Goal: Information Seeking & Learning: Learn about a topic

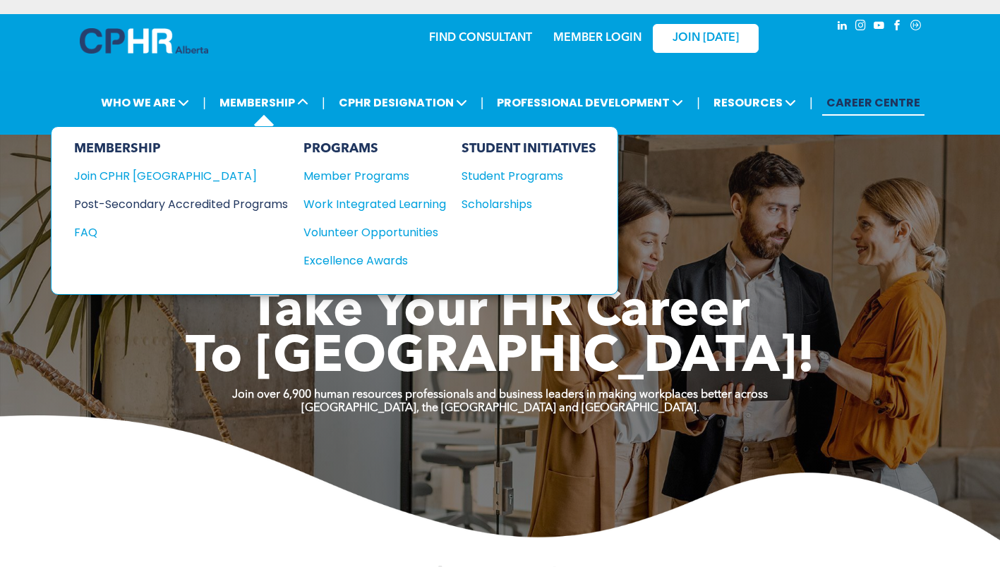
click at [207, 201] on div "Post-Secondary Accredited Programs" at bounding box center [170, 204] width 193 height 18
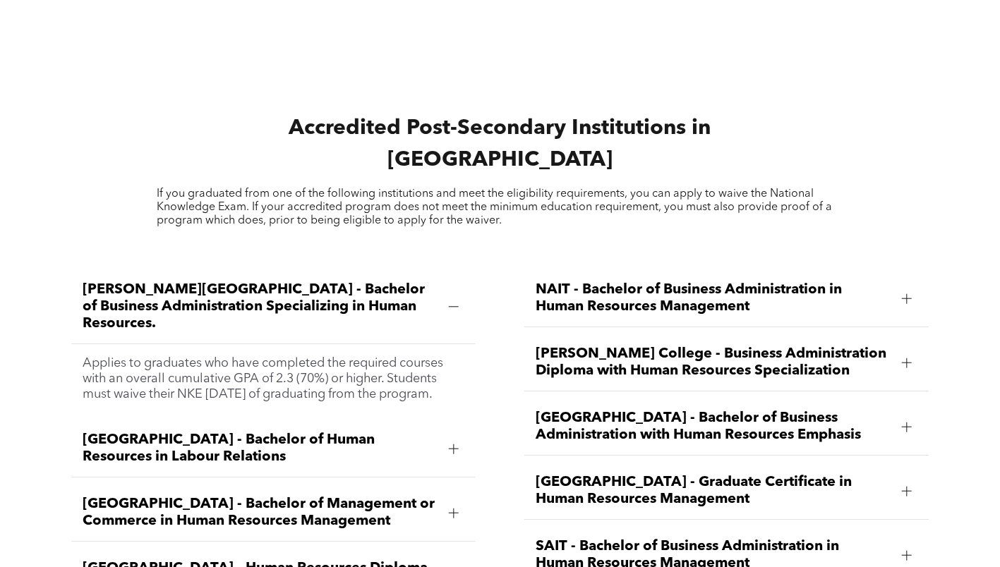
scroll to position [1835, 0]
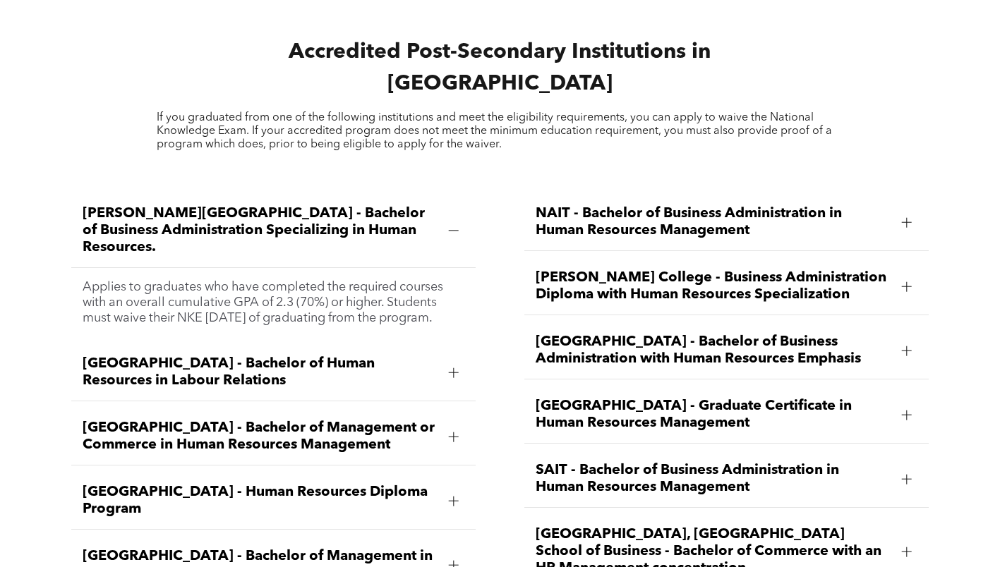
click at [460, 220] on div at bounding box center [453, 230] width 21 height 21
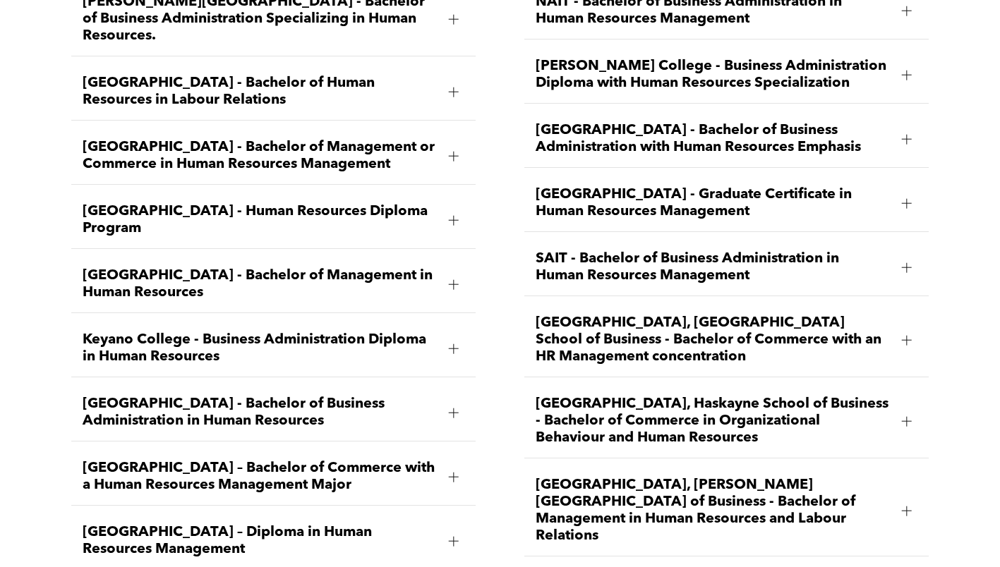
scroll to position [2117, 0]
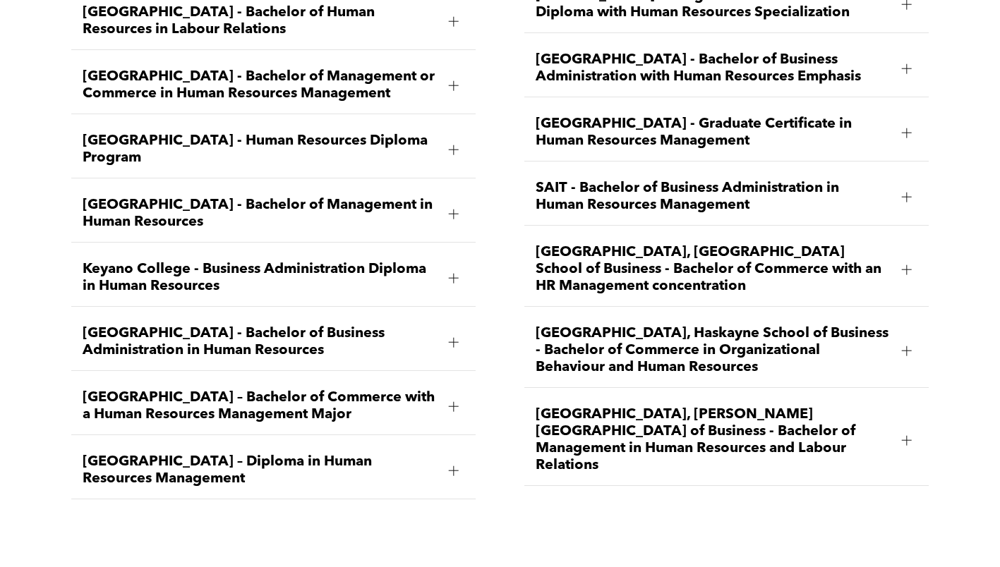
click at [445, 396] on div at bounding box center [453, 406] width 21 height 21
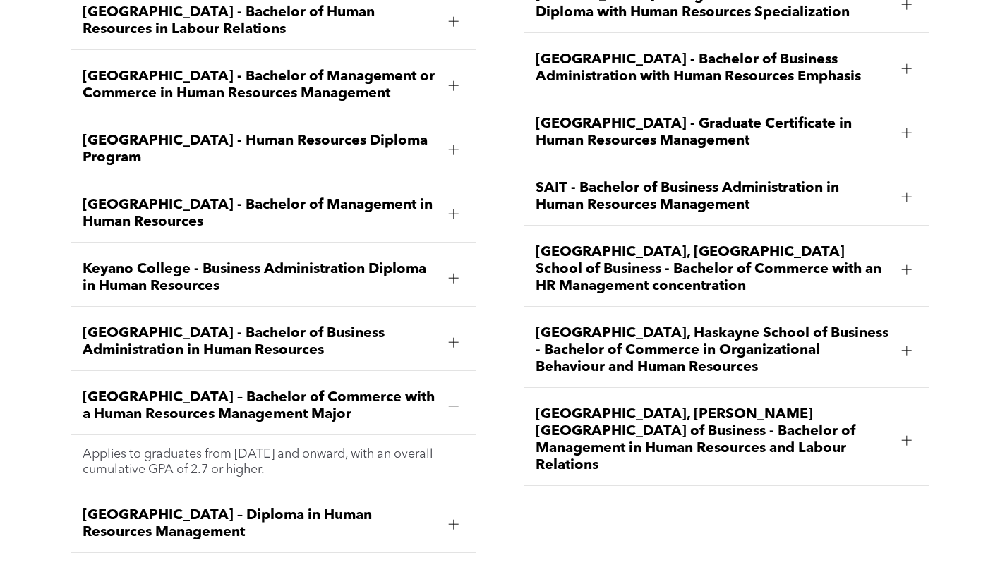
click at [455, 519] on div at bounding box center [454, 524] width 10 height 10
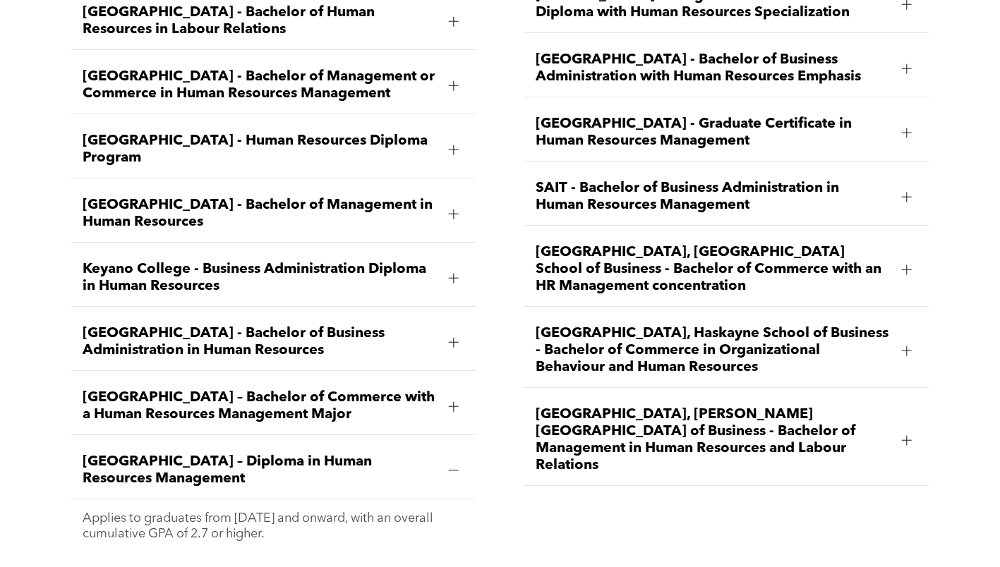
click at [457, 396] on div at bounding box center [453, 406] width 21 height 21
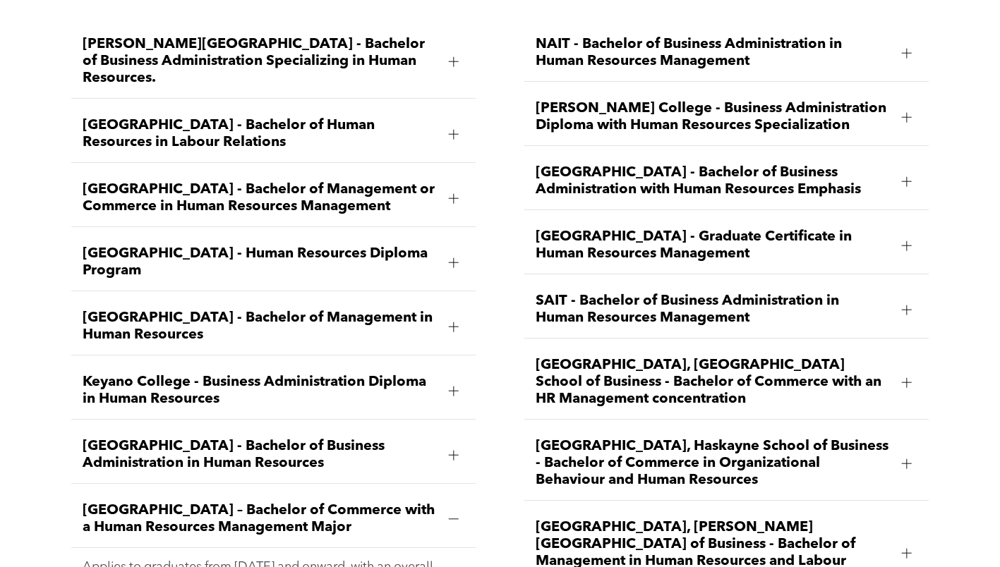
scroll to position [1976, 0]
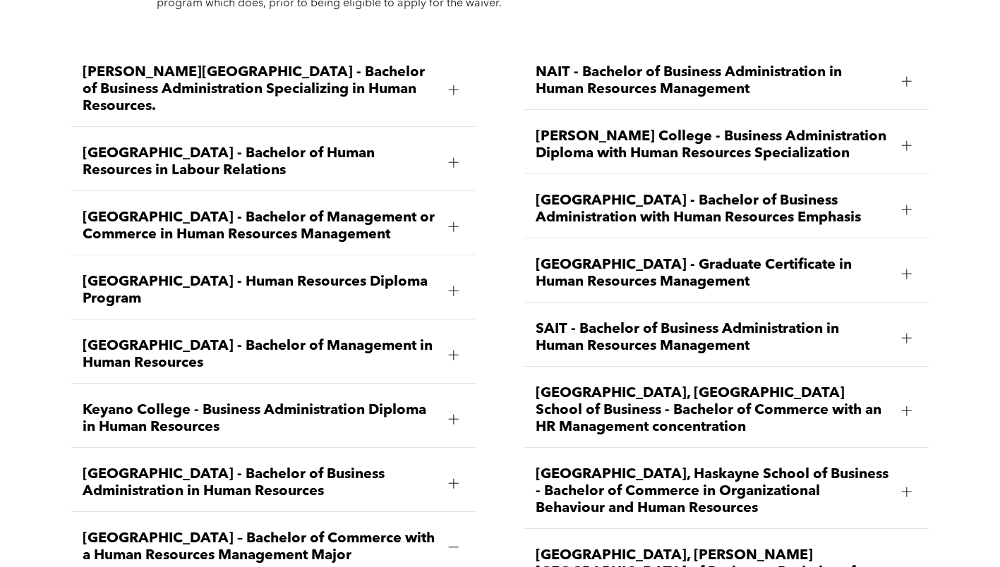
click at [231, 64] on span "[PERSON_NAME][GEOGRAPHIC_DATA] - Bachelor of Business Administration Specializi…" at bounding box center [260, 89] width 355 height 51
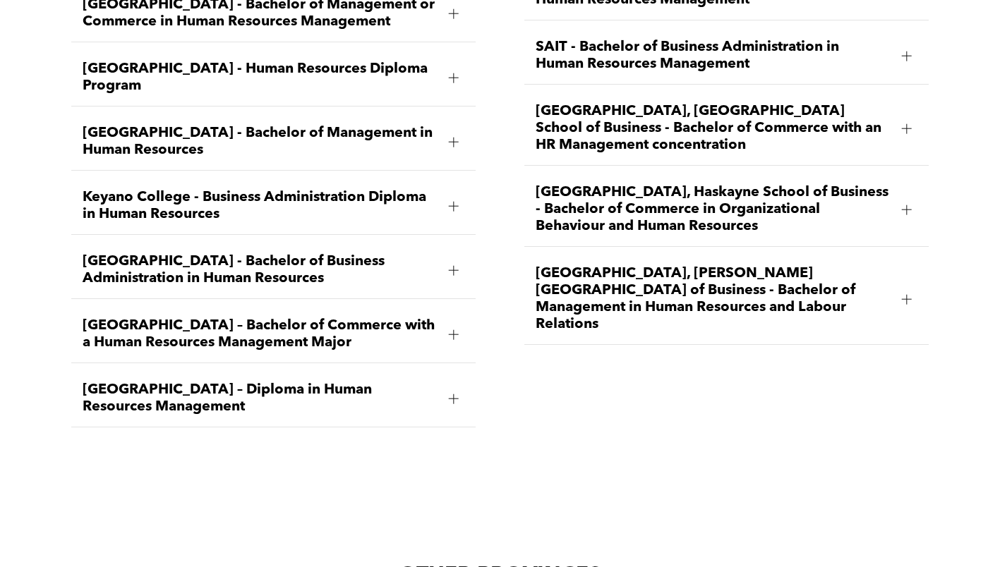
scroll to position [2117, 0]
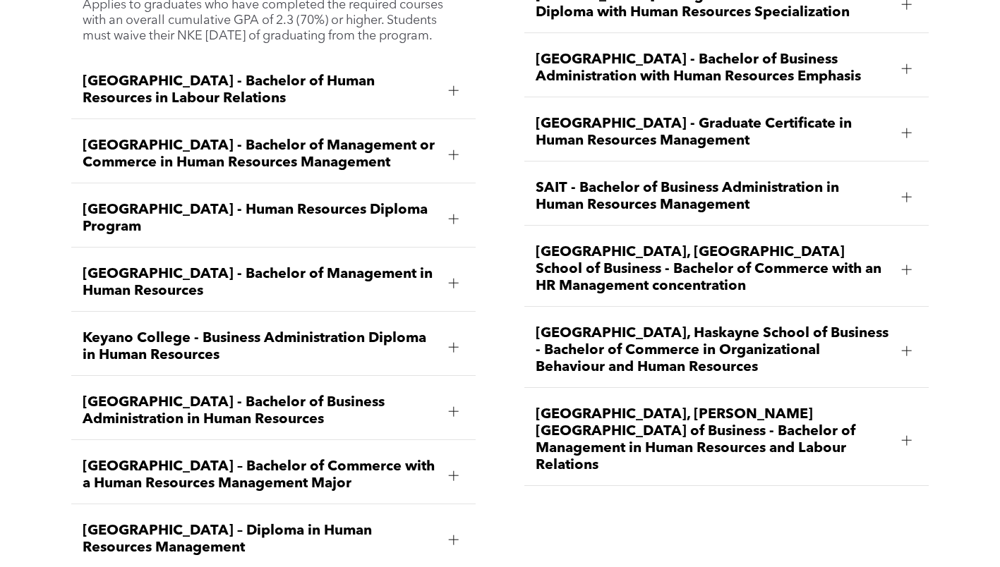
click at [450, 471] on div at bounding box center [454, 476] width 10 height 10
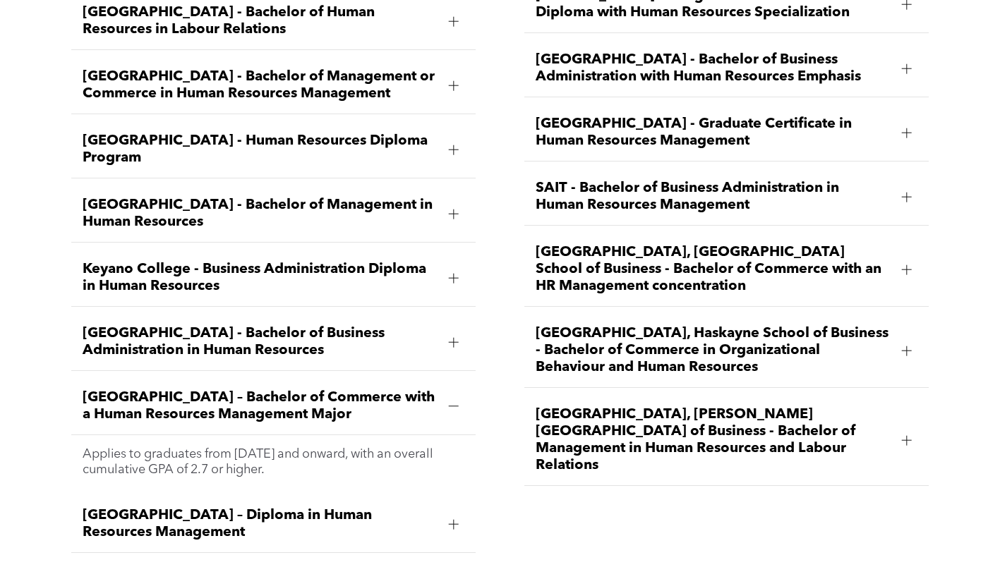
click at [453, 519] on div at bounding box center [453, 524] width 1 height 10
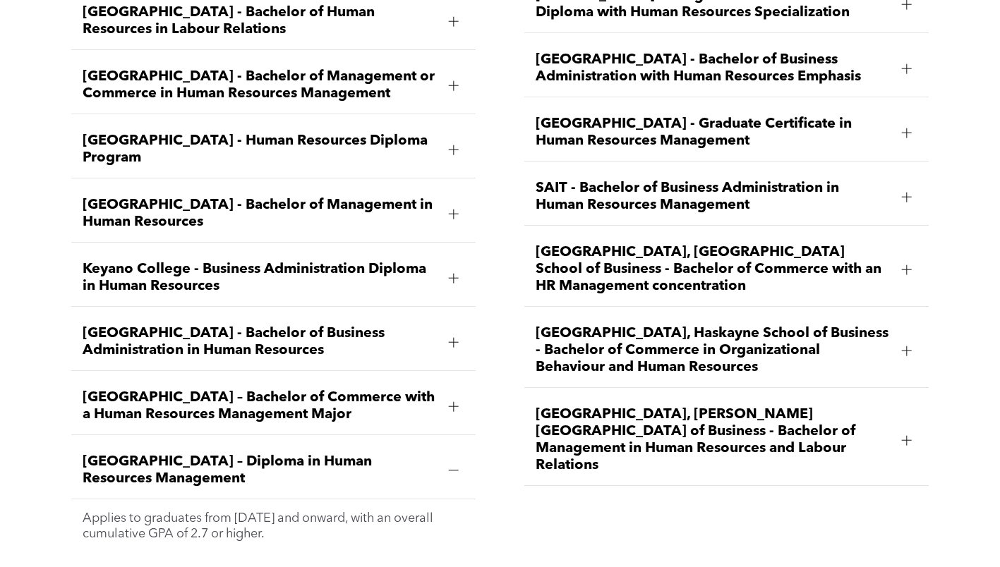
click at [184, 325] on span "[GEOGRAPHIC_DATA] - Bachelor of Business Administration in Human Resources" at bounding box center [260, 342] width 355 height 34
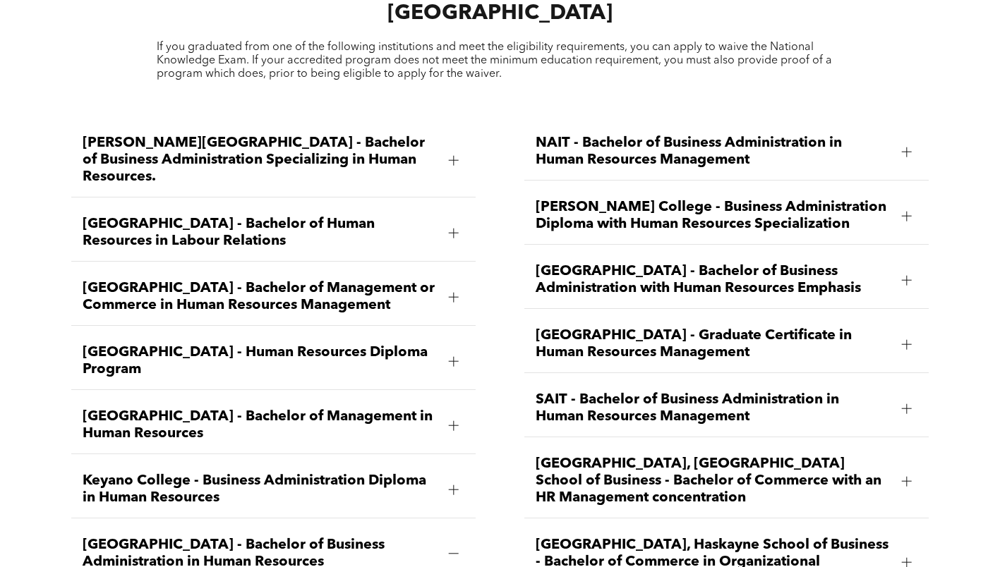
scroll to position [1835, 0]
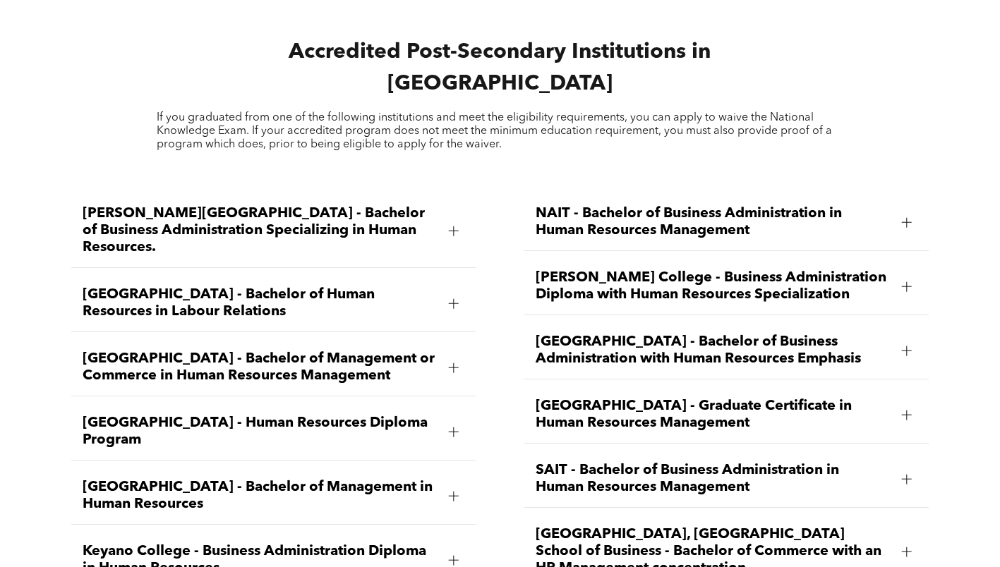
click at [617, 205] on span "NAIT - Bachelor of Business Administration in Human Resources Management" at bounding box center [713, 222] width 355 height 34
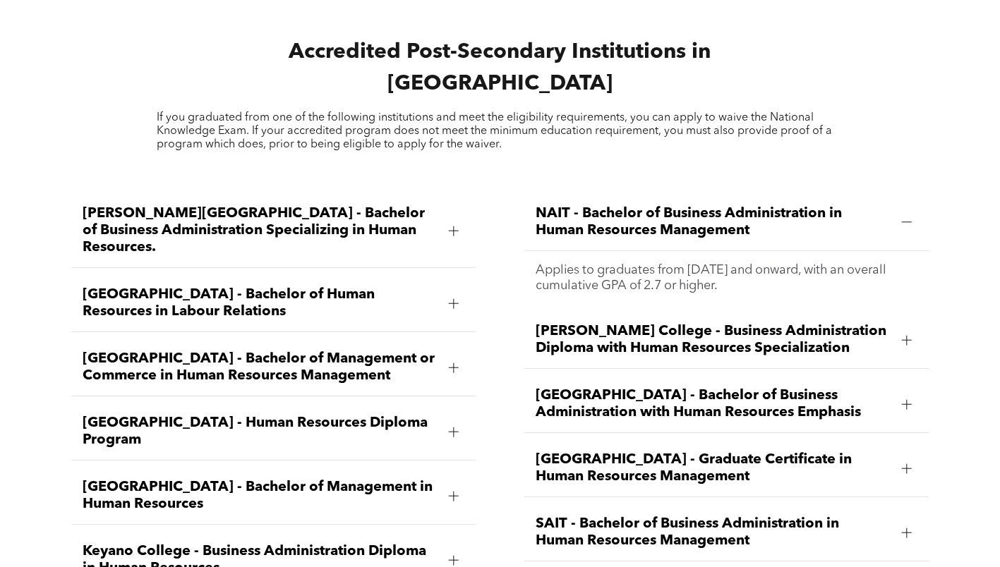
click at [578, 387] on span "[GEOGRAPHIC_DATA] - Bachelor of Business Administration with Human Resources Em…" at bounding box center [713, 404] width 355 height 34
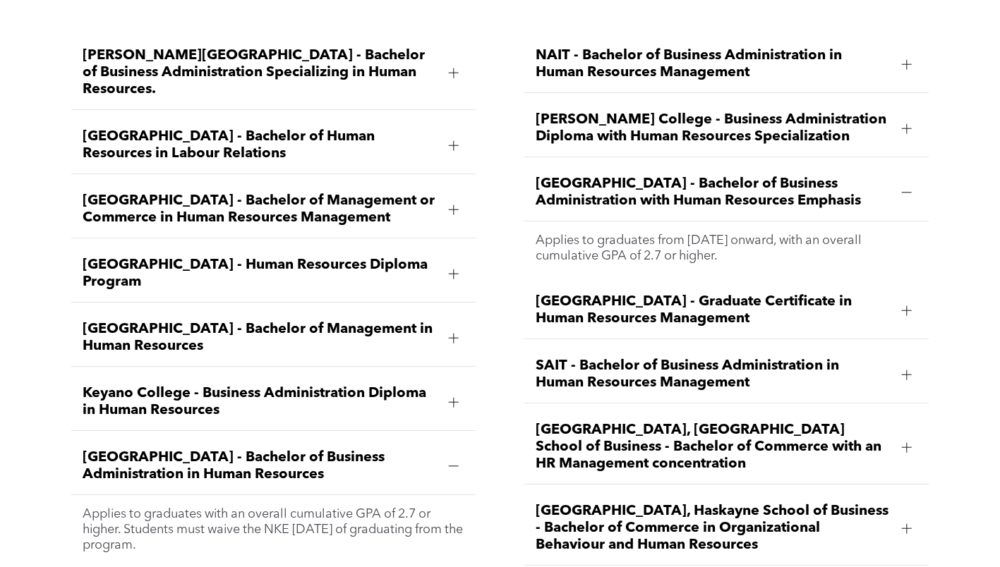
scroll to position [1976, 0]
